Goal: Complete application form

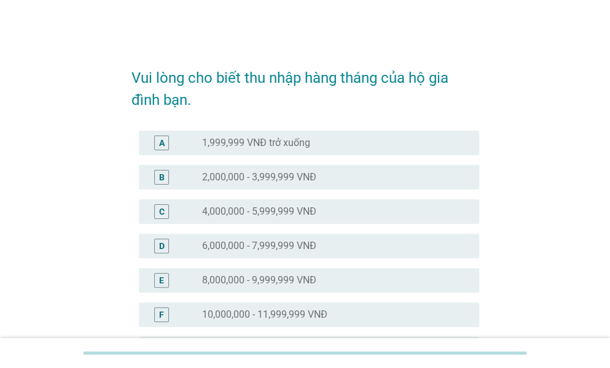
click at [377, 278] on div "radio_button_unchecked 8,000,000 - 9,999,999 VNĐ" at bounding box center [330, 280] width 257 height 12
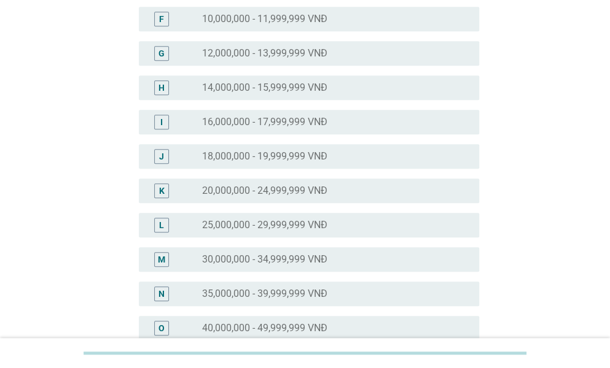
scroll to position [491, 0]
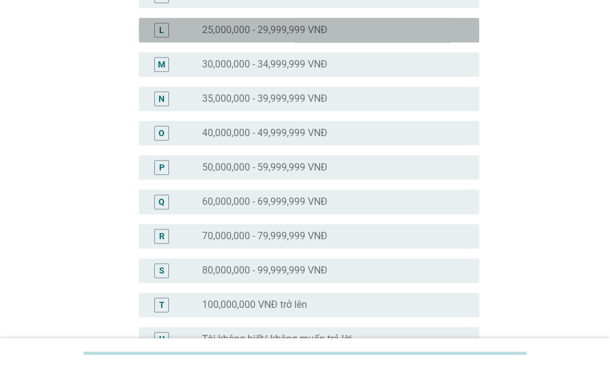
click at [264, 31] on label "25,000,000 - 29,999,999 VNĐ" at bounding box center [264, 30] width 125 height 12
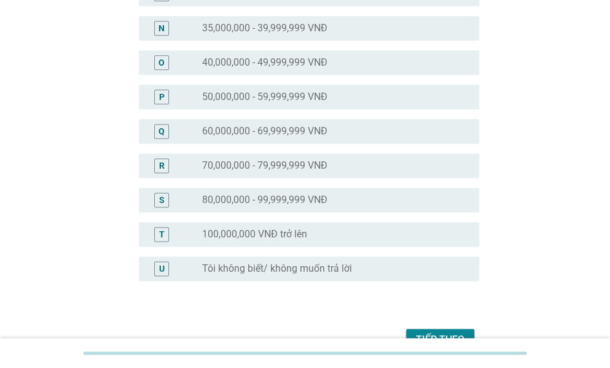
scroll to position [632, 0]
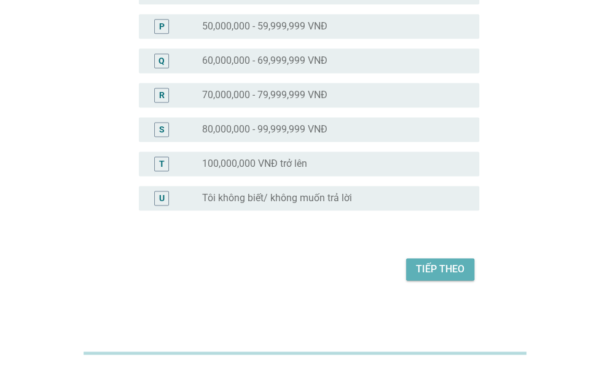
drag, startPoint x: 424, startPoint y: 271, endPoint x: 138, endPoint y: 283, distance: 286.3
click at [424, 266] on div "Tiếp theo" at bounding box center [440, 269] width 48 height 15
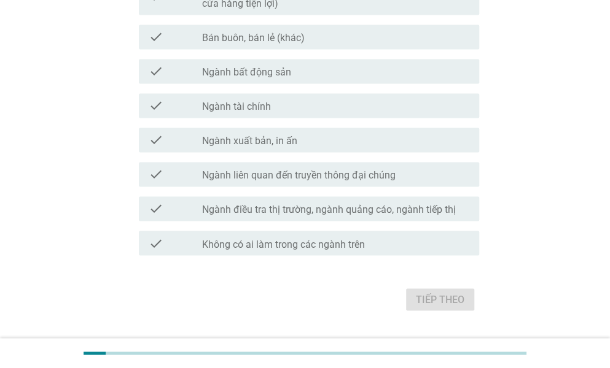
scroll to position [719, 0]
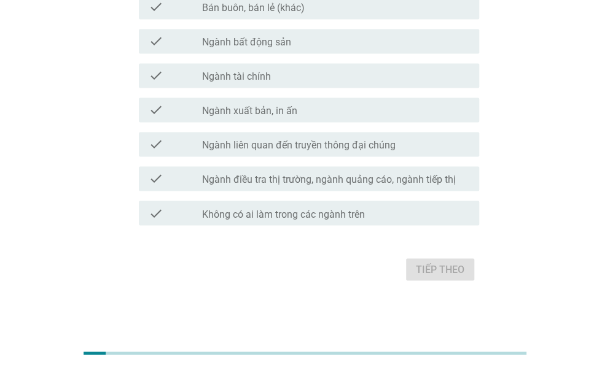
click at [308, 217] on label "Không có ai làm trong các ngành trên" at bounding box center [283, 214] width 163 height 12
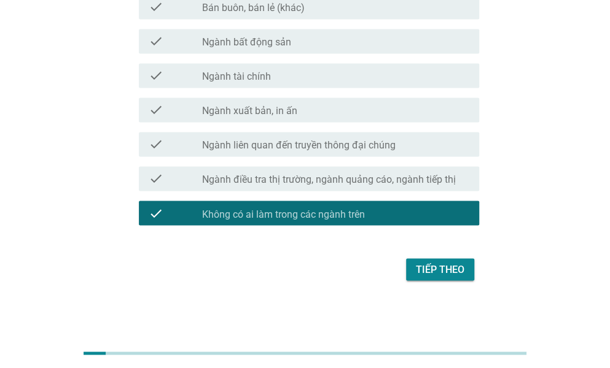
click at [433, 270] on div "Tiếp theo" at bounding box center [440, 269] width 48 height 15
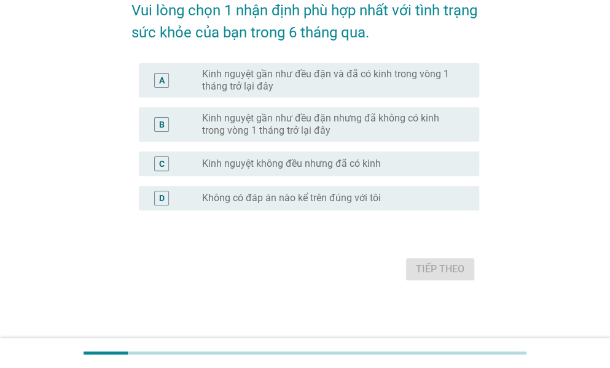
scroll to position [0, 0]
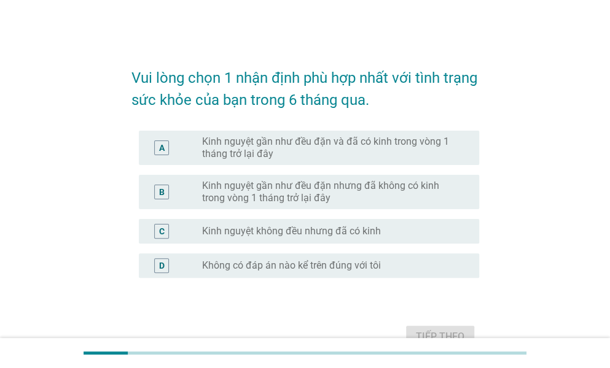
click at [269, 152] on label "Kinh nguyệt gần như đều đặn và đã có kinh trong vòng 1 tháng trở lại đây" at bounding box center [330, 148] width 257 height 25
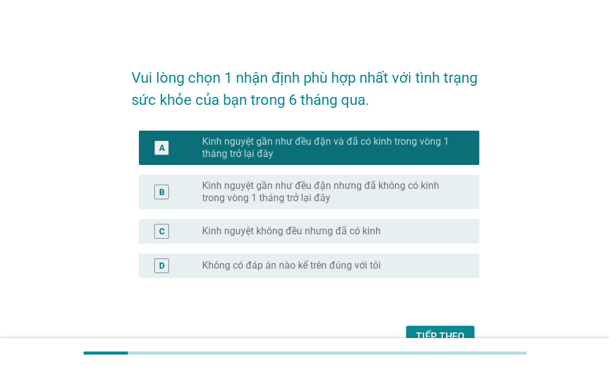
click at [443, 328] on button "Tiếp theo" at bounding box center [440, 337] width 68 height 22
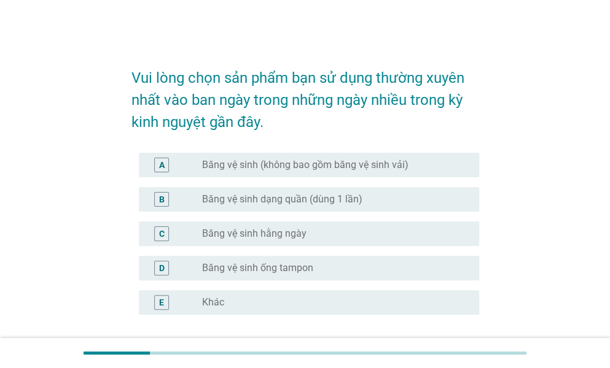
click at [255, 172] on div "radio_button_unchecked Băng vệ sinh (không bao gồm băng vệ sinh vải)" at bounding box center [335, 165] width 267 height 15
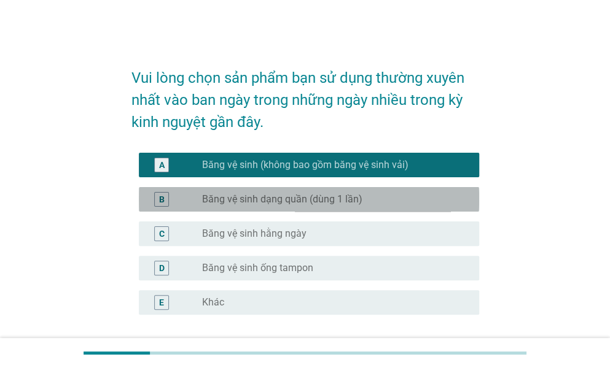
click at [313, 204] on label "Băng vệ sinh dạng quần (dùng 1 lần)" at bounding box center [282, 199] width 160 height 12
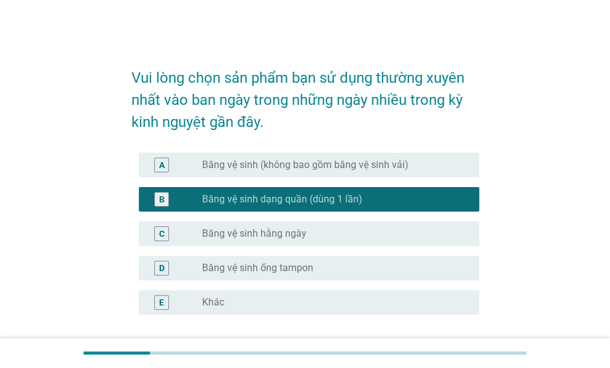
click at [321, 230] on div "radio_button_unchecked Băng vệ sinh hằng ngày" at bounding box center [330, 234] width 257 height 12
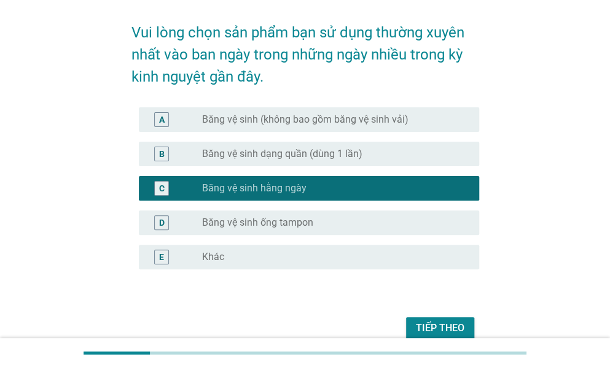
scroll to position [104, 0]
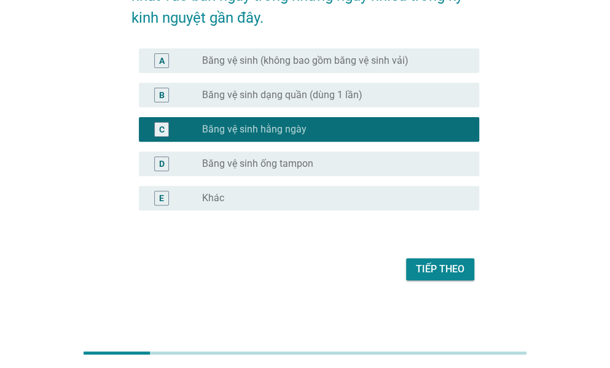
click at [452, 276] on div "Tiếp theo" at bounding box center [440, 269] width 48 height 15
